Goal: Task Accomplishment & Management: Manage account settings

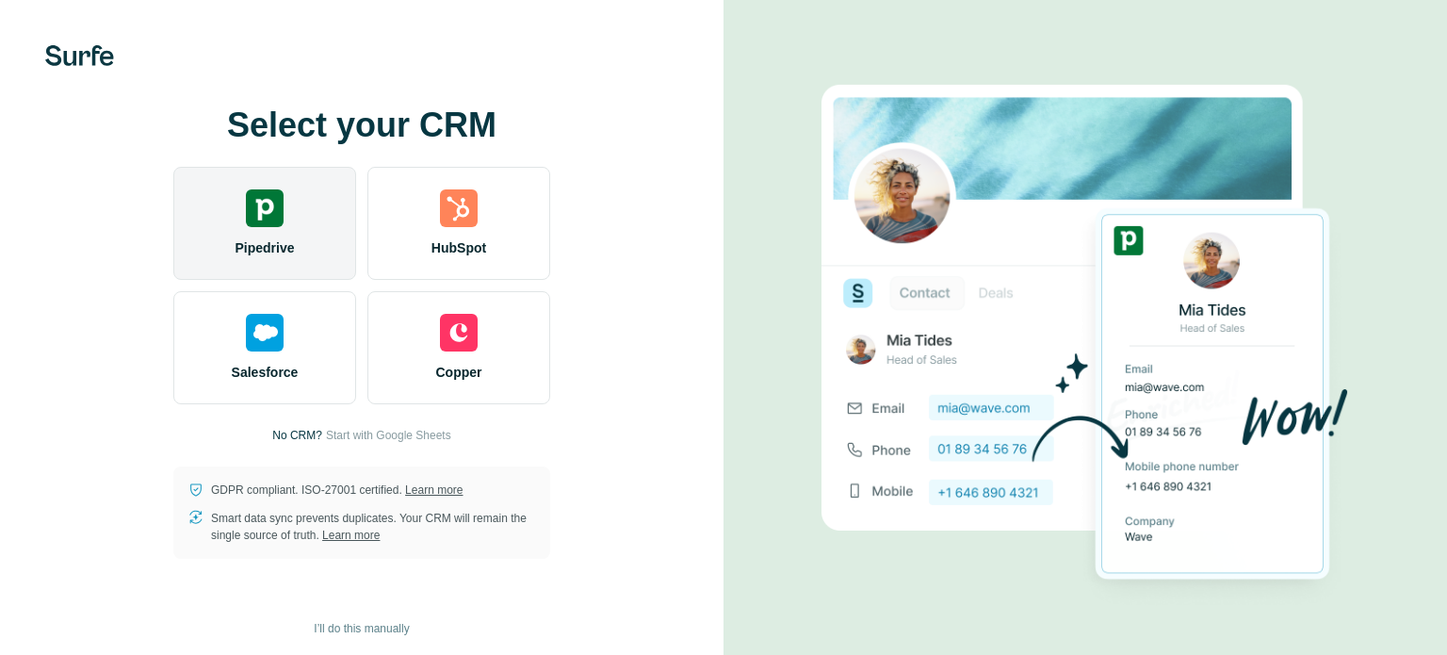
click at [288, 225] on div "Pipedrive" at bounding box center [264, 223] width 183 height 113
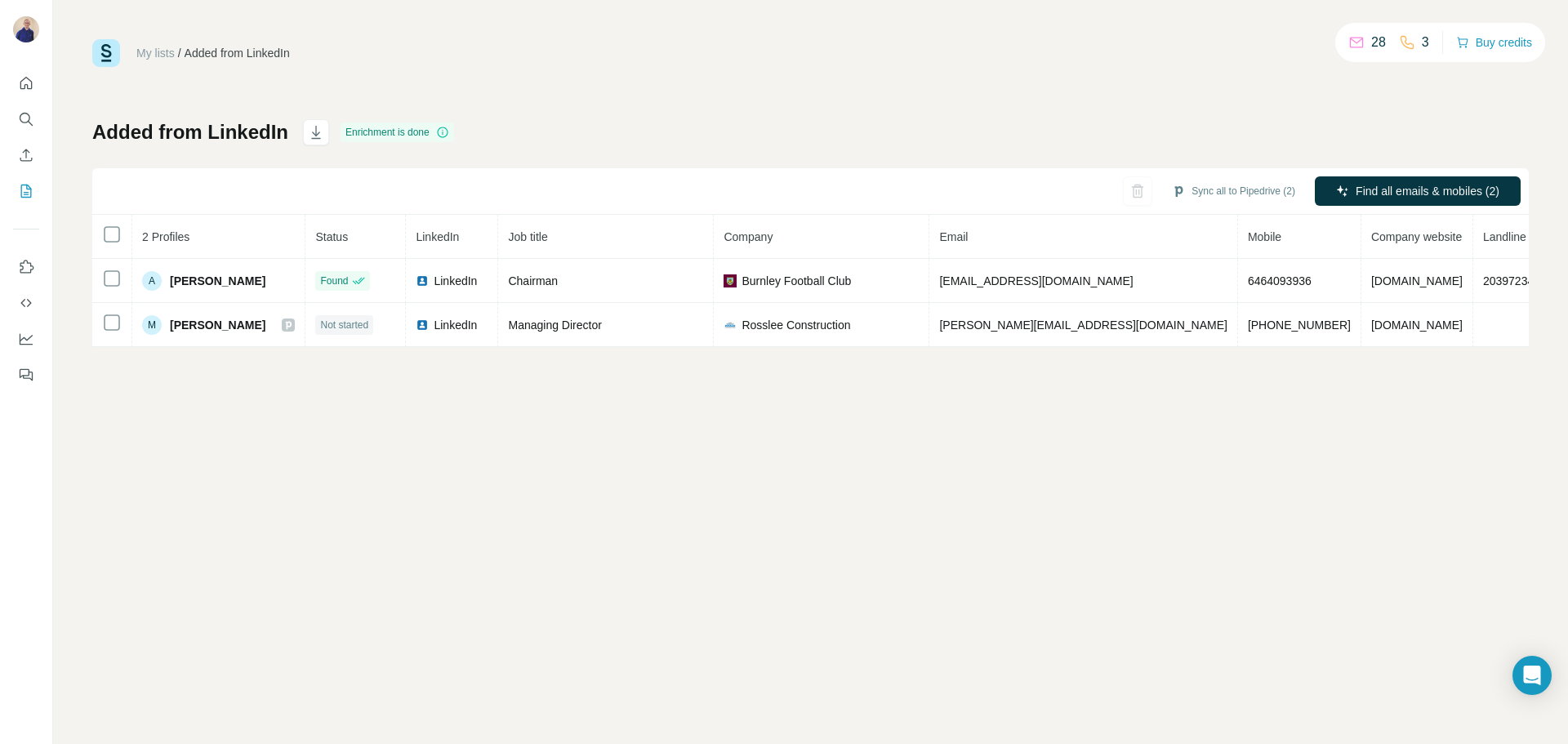
click at [595, 65] on div "My lists / Added from LinkedIn 28 3 Buy credits" at bounding box center [810, 53] width 1436 height 28
